Goal: Task Accomplishment & Management: Use online tool/utility

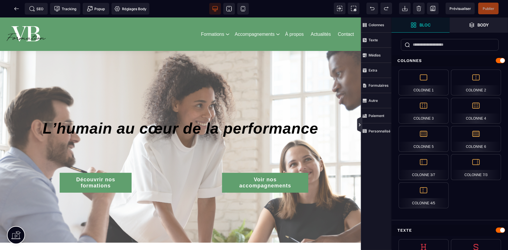
click at [361, 125] on icon at bounding box center [360, 125] width 2 height 3
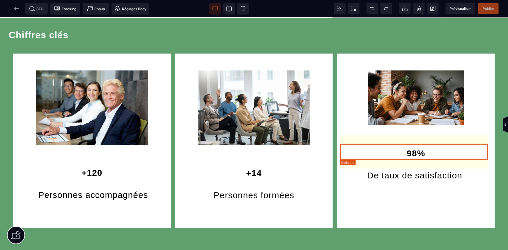
scroll to position [953, 0]
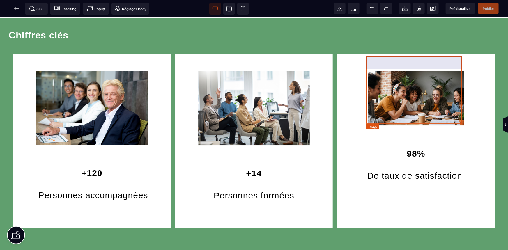
click at [451, 113] on img at bounding box center [417, 91] width 96 height 67
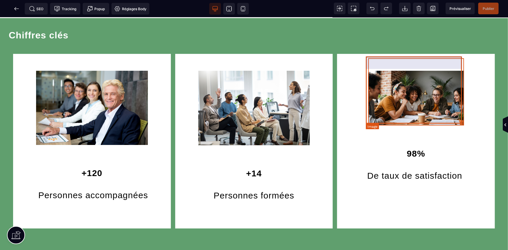
select select
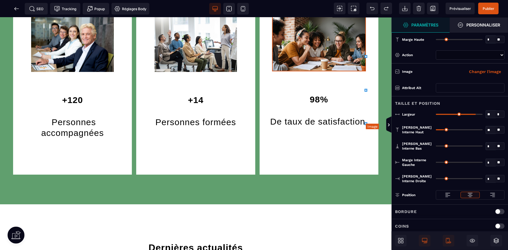
scroll to position [899, 0]
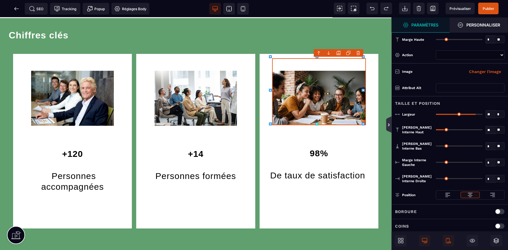
click at [387, 124] on icon at bounding box center [389, 125] width 5 height 5
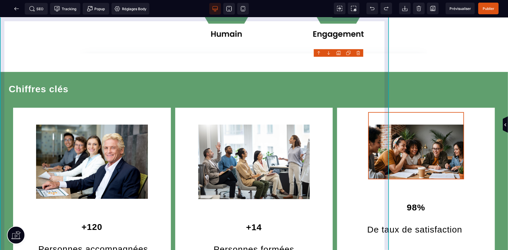
scroll to position [953, 0]
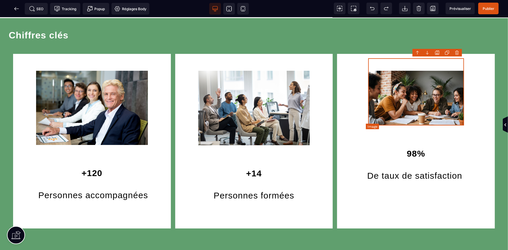
click at [398, 113] on img at bounding box center [417, 91] width 96 height 67
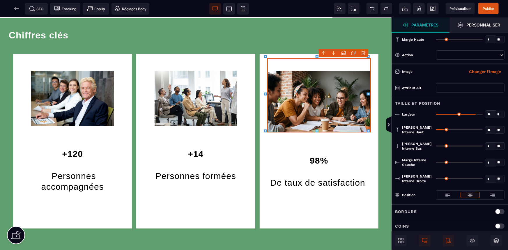
click at [368, 132] on icon at bounding box center [368, 131] width 3 height 3
click at [388, 127] on icon at bounding box center [389, 125] width 5 height 5
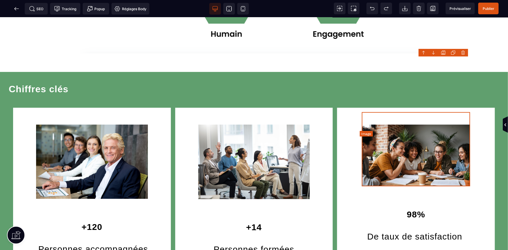
scroll to position [953, 0]
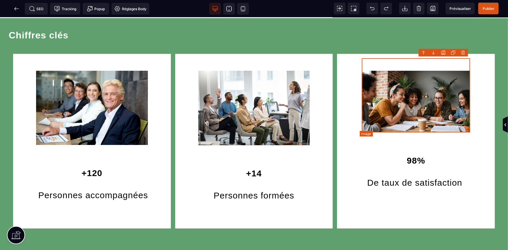
click at [441, 126] on img at bounding box center [416, 95] width 108 height 74
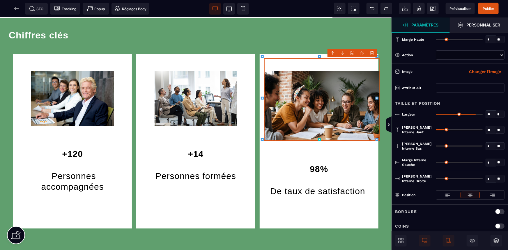
click at [375, 138] on div "B I U S A ******* [GEOGRAPHIC_DATA]" at bounding box center [196, 133] width 392 height 233
click at [390, 124] on icon at bounding box center [389, 125] width 5 height 5
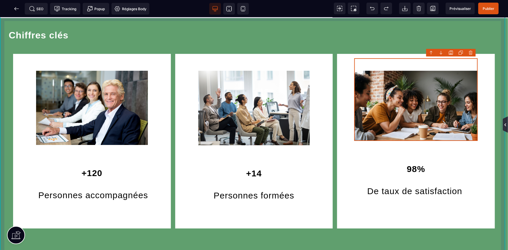
click at [503, 127] on icon at bounding box center [505, 125] width 5 height 5
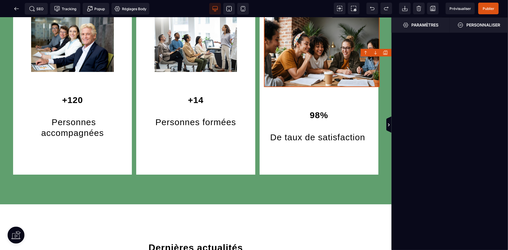
scroll to position [899, 0]
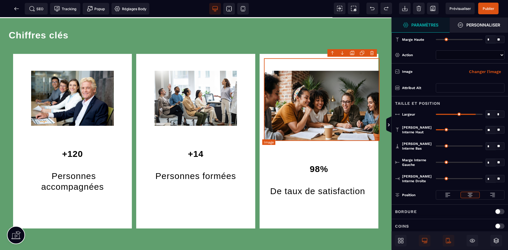
click at [374, 134] on img at bounding box center [322, 99] width 116 height 83
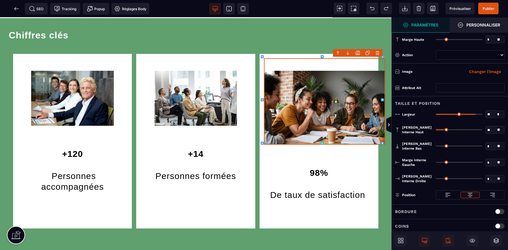
click at [380, 142] on div "B I U S A ******* Image" at bounding box center [196, 133] width 392 height 233
click at [389, 125] on icon at bounding box center [389, 125] width 2 height 3
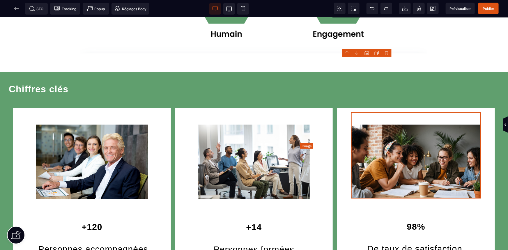
scroll to position [953, 0]
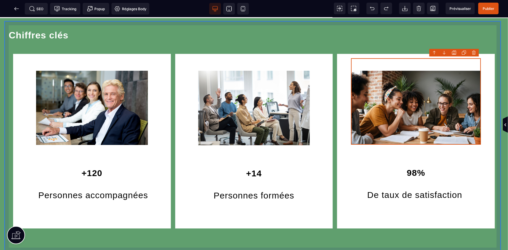
click at [459, 235] on div "Chiffres clés +120 Personnes accompagnées +14 Personnes formées 98% De taux de …" at bounding box center [254, 137] width 500 height 231
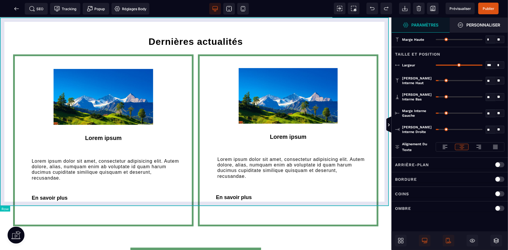
scroll to position [1165, 0]
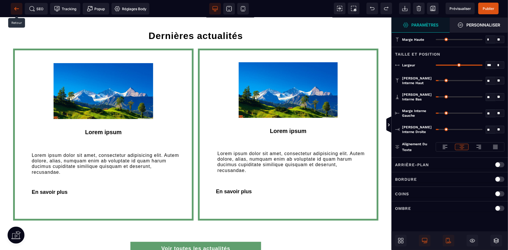
click at [12, 5] on span at bounding box center [17, 9] width 12 height 12
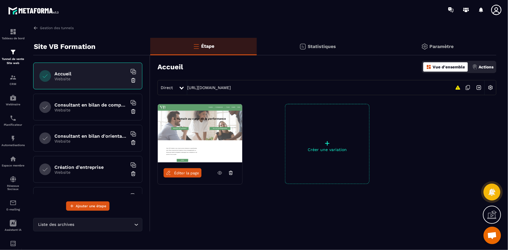
click at [67, 96] on div "Consultant en bilan de compétences Website" at bounding box center [87, 107] width 109 height 27
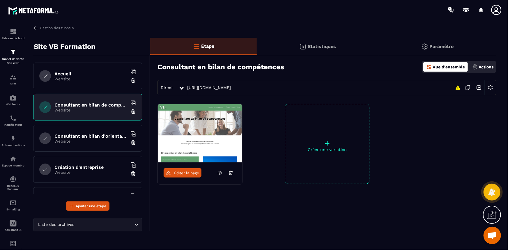
click at [183, 172] on span "Éditer la page" at bounding box center [186, 173] width 25 height 4
